Goal: Task Accomplishment & Management: Use online tool/utility

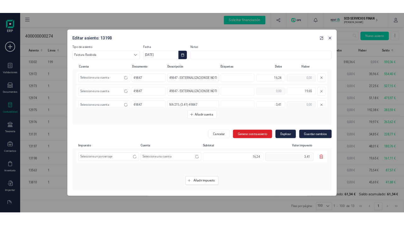
scroll to position [36, 0]
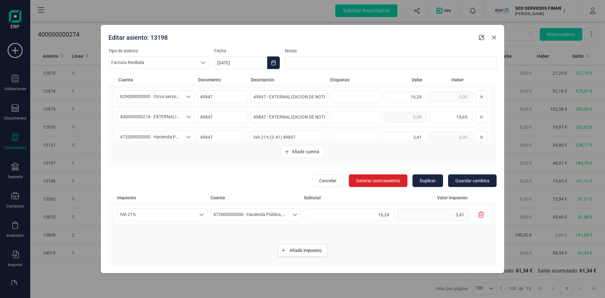
click at [495, 38] on icon "Close" at bounding box center [493, 37] width 5 height 5
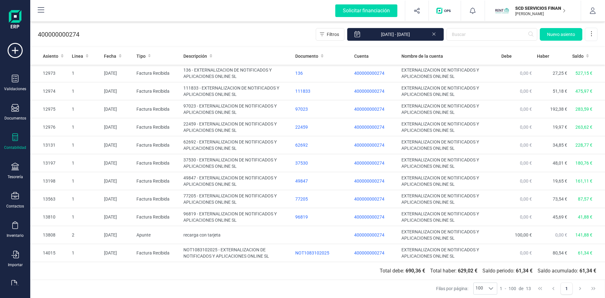
click at [529, 14] on p "[PERSON_NAME]" at bounding box center [540, 13] width 50 height 5
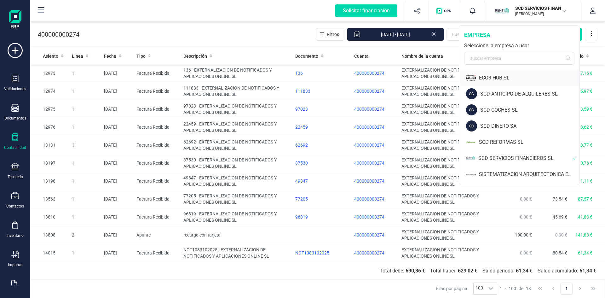
click at [489, 75] on div "ECO3 HUB SL" at bounding box center [529, 78] width 100 height 8
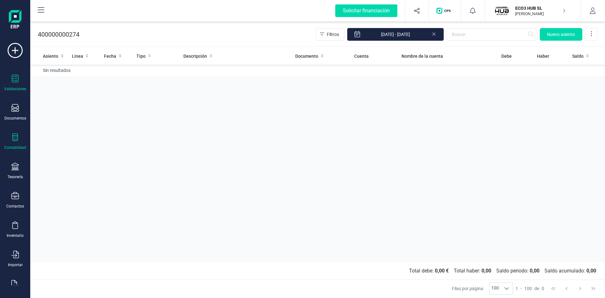
click at [14, 82] on div at bounding box center [15, 79] width 8 height 9
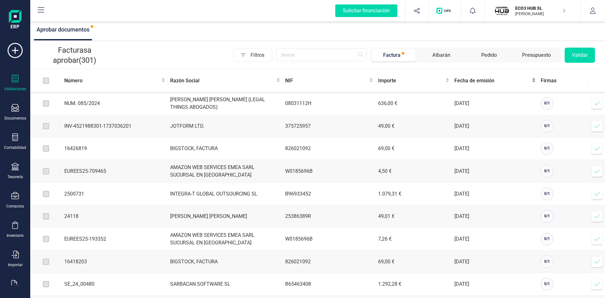
click at [483, 79] on span "Fecha de emisión" at bounding box center [492, 81] width 76 height 8
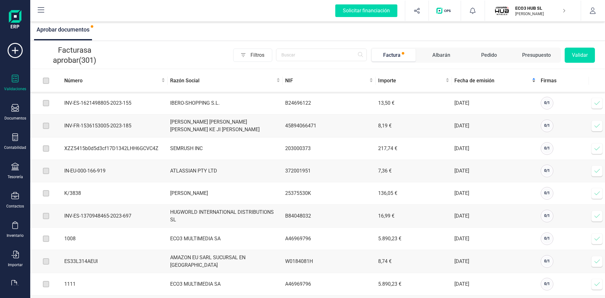
click at [480, 78] on span "Fecha de emisión" at bounding box center [492, 81] width 76 height 8
